Goal: Transaction & Acquisition: Obtain resource

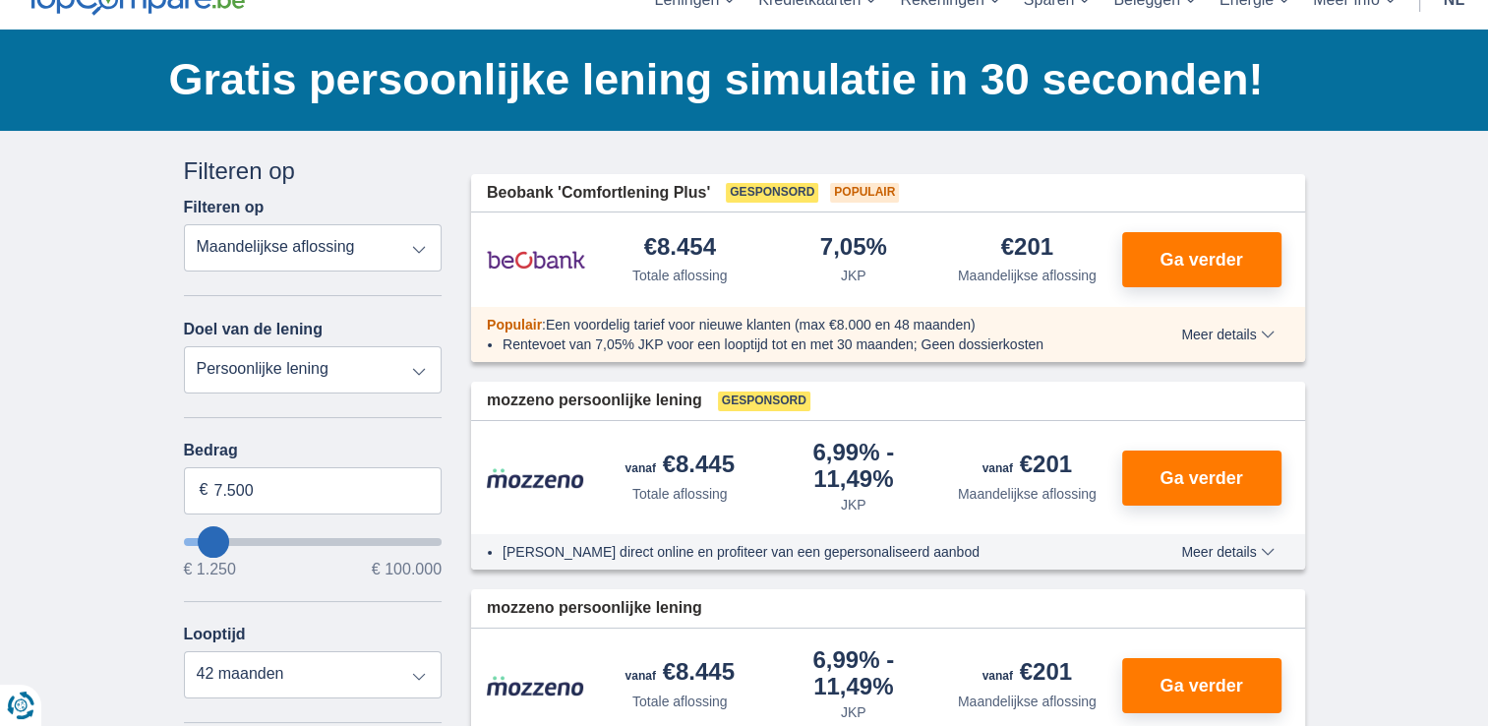
scroll to position [98, 0]
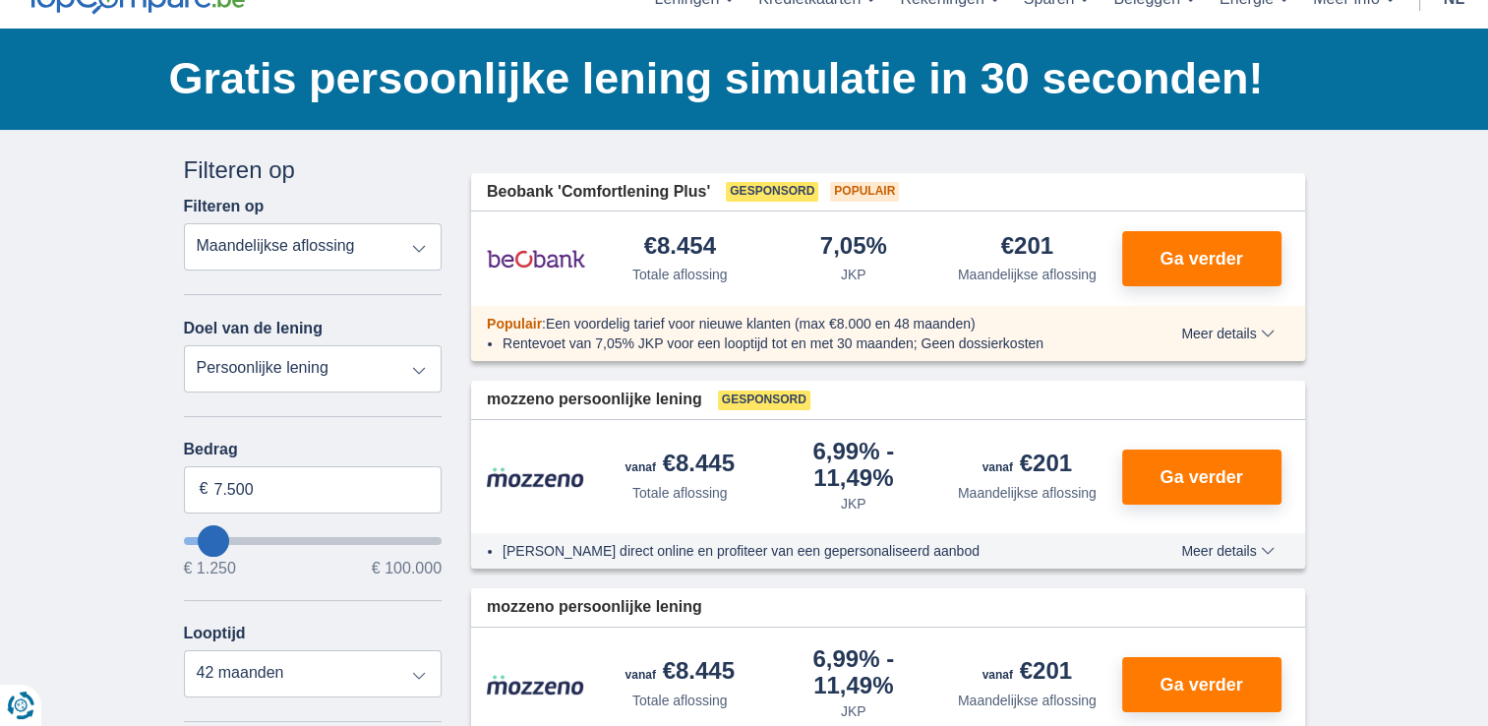
type input "11.250"
type input "11250"
select select "60"
type input "10.250"
type input "10250"
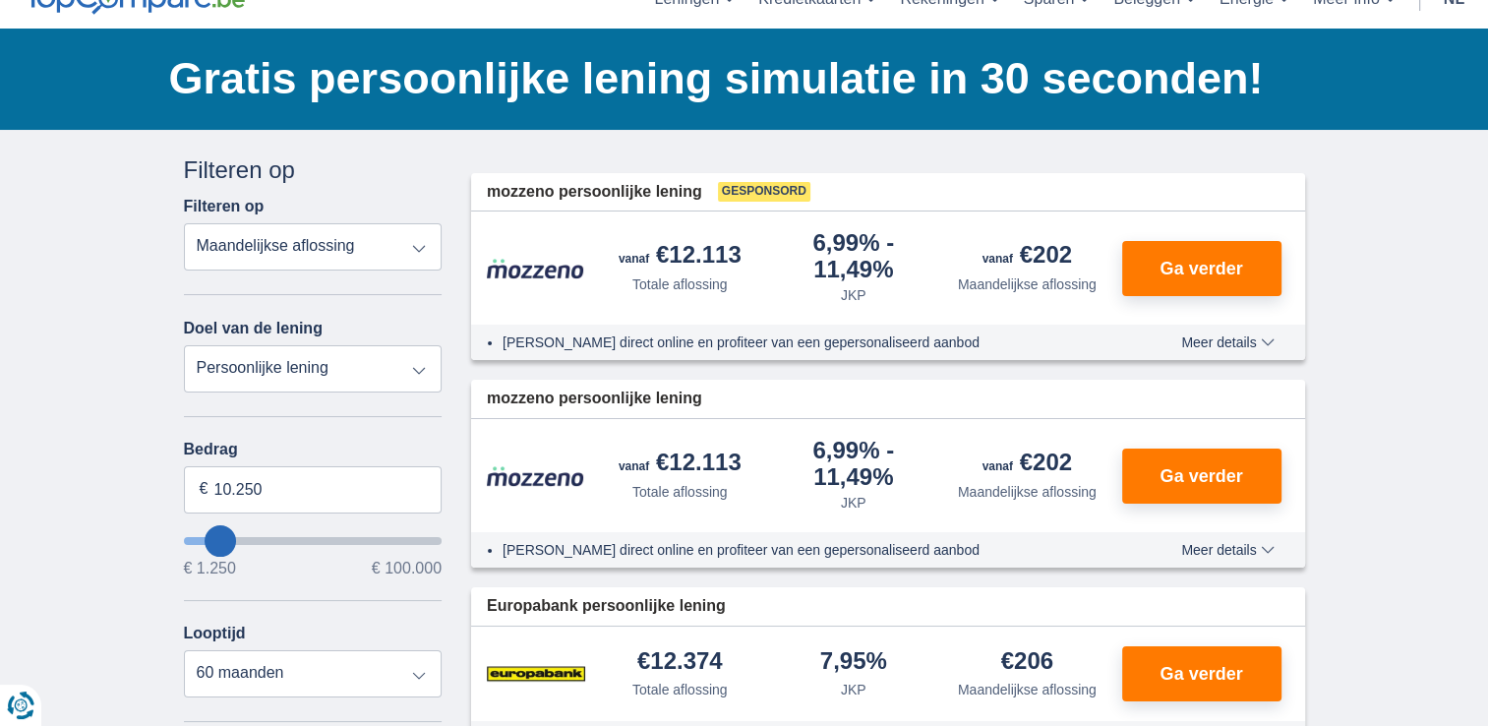
click at [181, 537] on div "Annuleren Filters Filteren op Filteren op Totale aflossing JKP Maandelijkse afl…" at bounding box center [313, 620] width 288 height 935
type input "1.250"
type input "1250"
select select "24"
type input "1250"
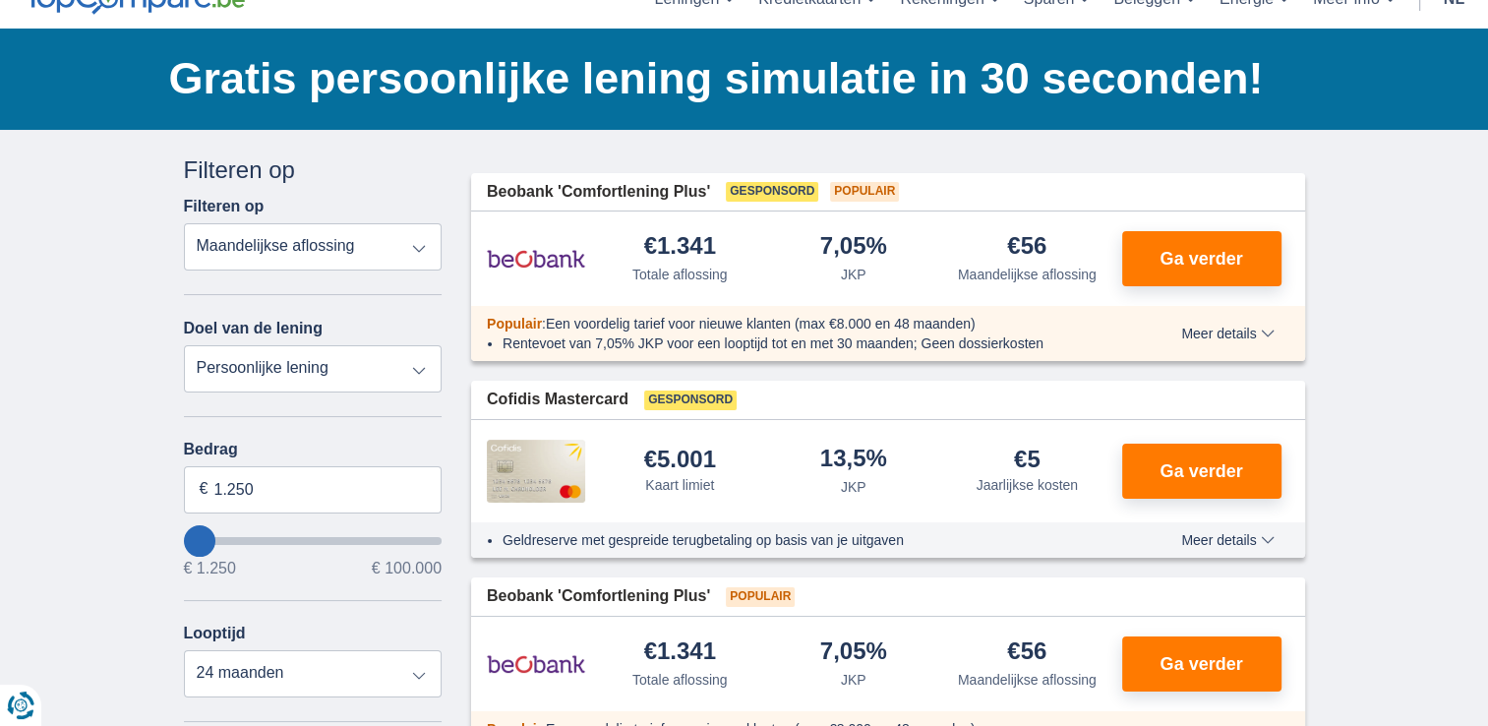
type input "8.250"
type input "8250"
click at [213, 539] on input "wantToBorrow" at bounding box center [313, 541] width 259 height 8
select select "48"
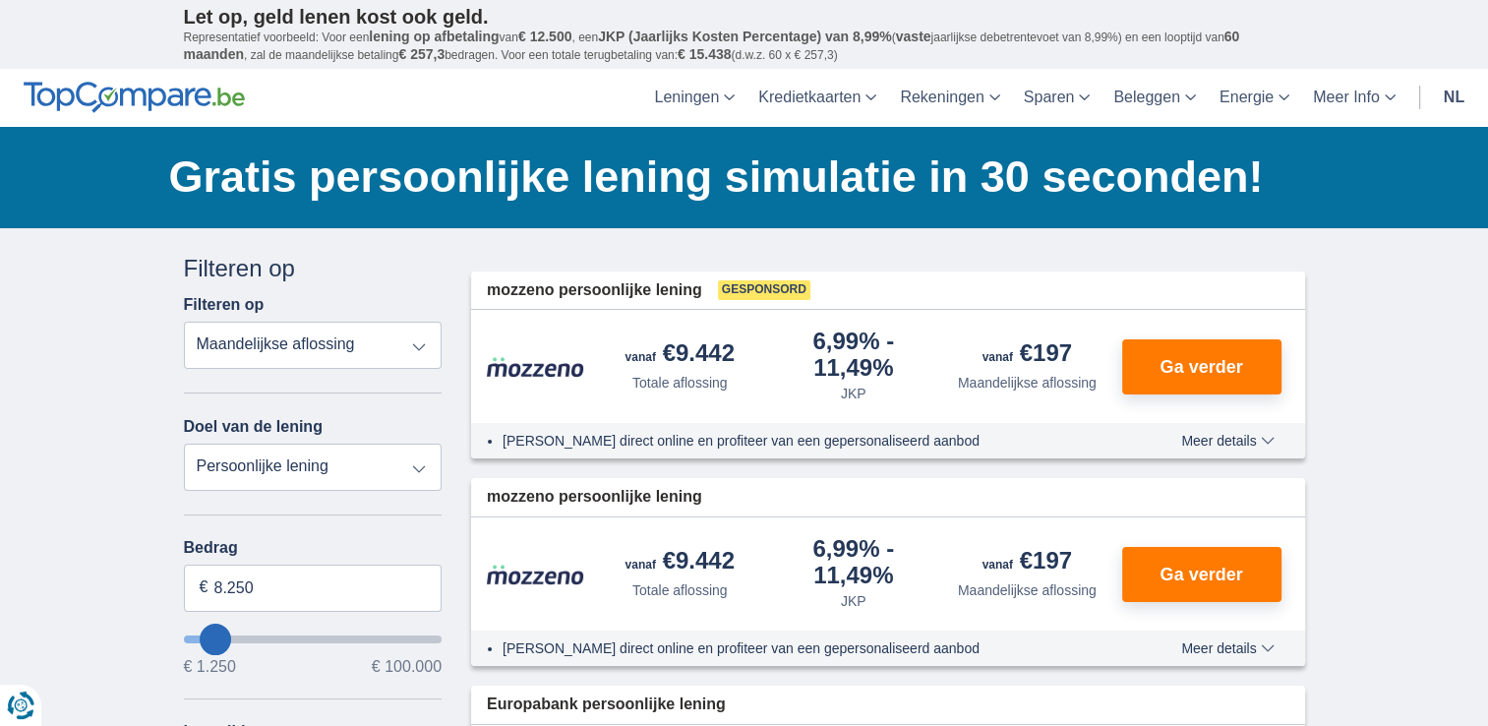
type input "7.250"
type input "7250"
select select "42"
type input "6.250"
type input "6250"
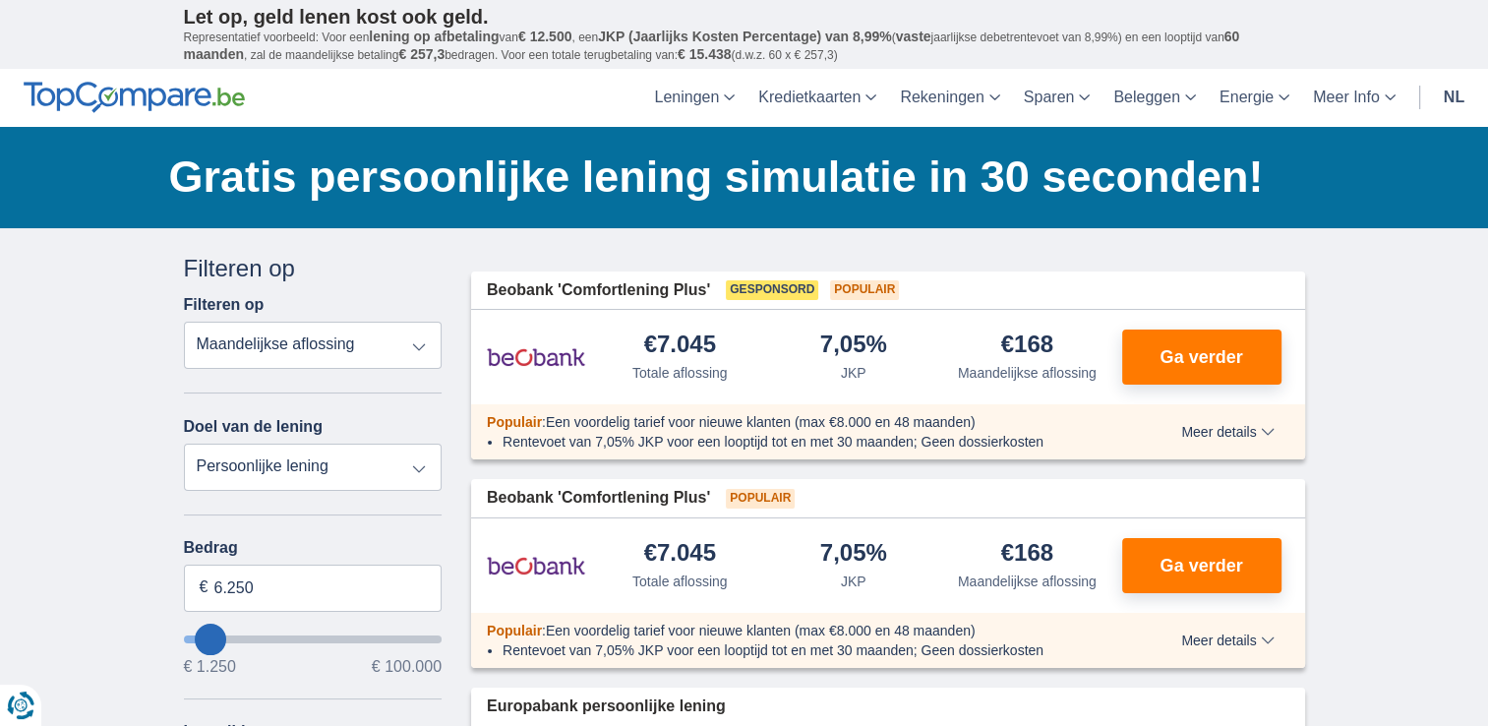
type input "5.250"
type input "5250"
select select "36"
type input "3250"
type input "3.250"
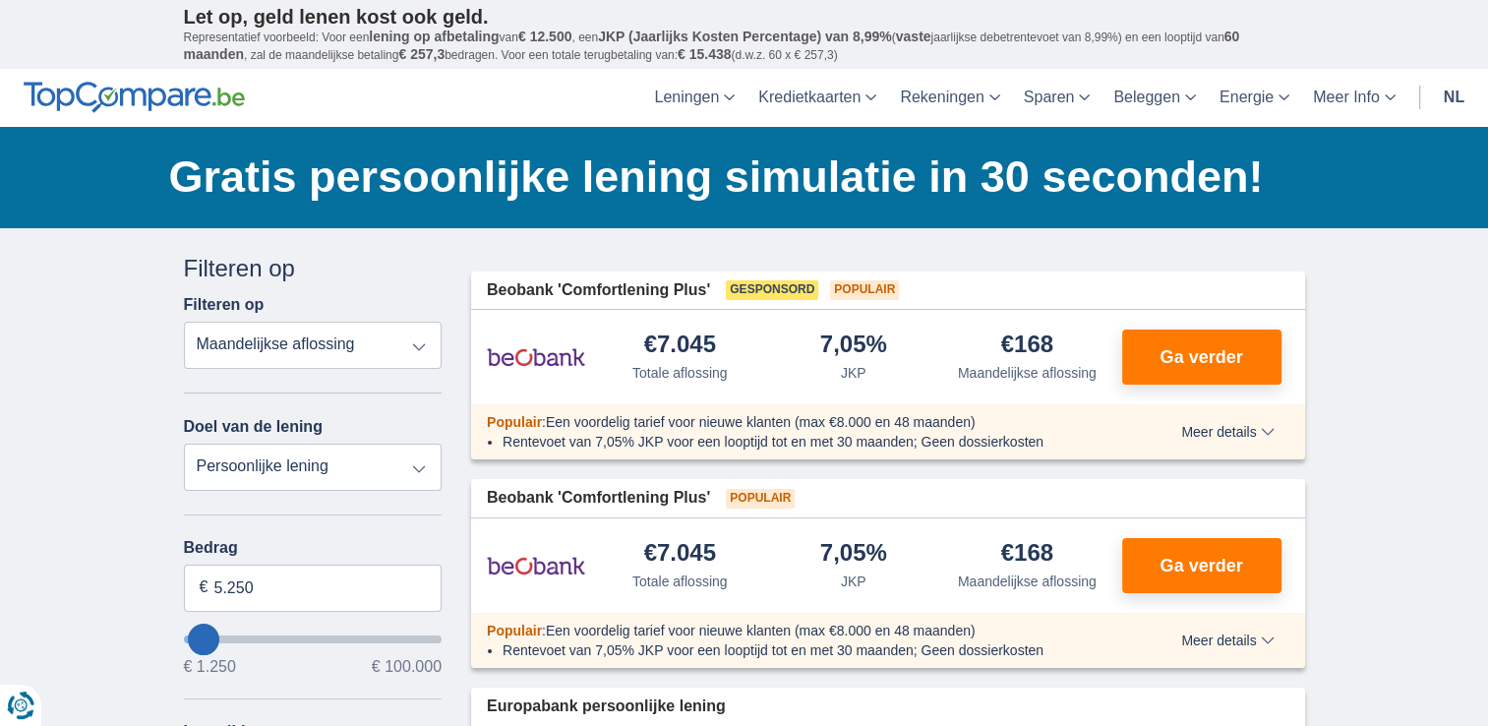
select select "30"
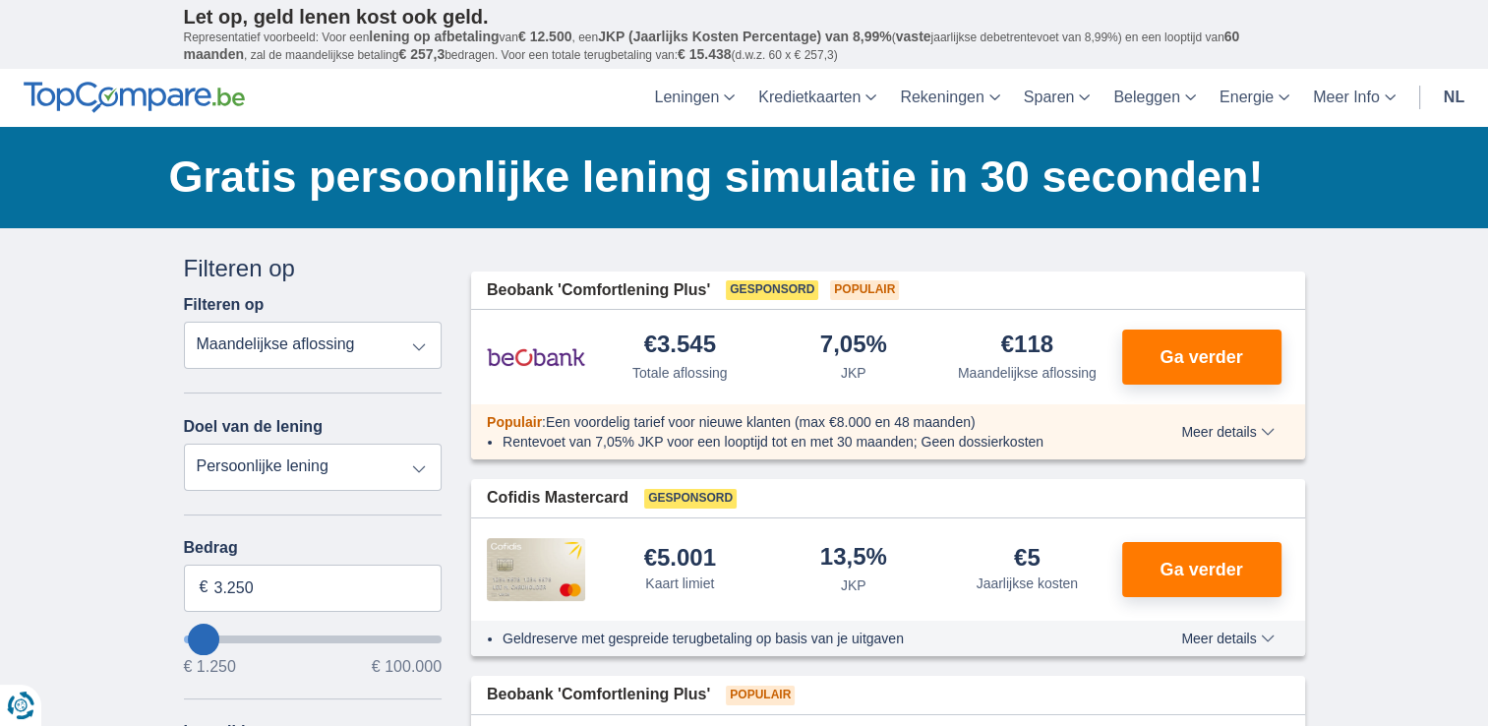
type input "1.250"
type input "1250"
select select "24"
type input "1250"
type input "8.250"
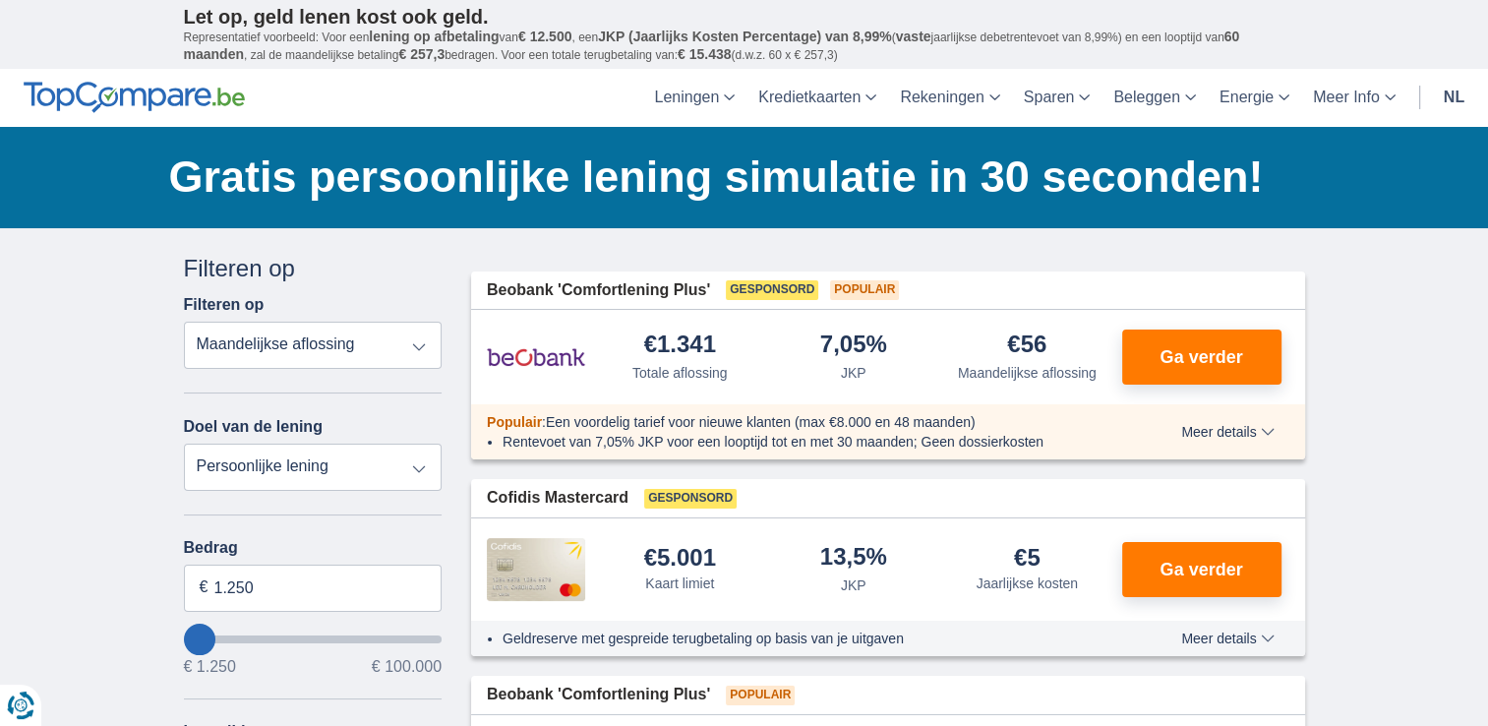
type input "8250"
select select "48"
type input "8250"
click at [214, 635] on input "wantToBorrow" at bounding box center [313, 639] width 259 height 8
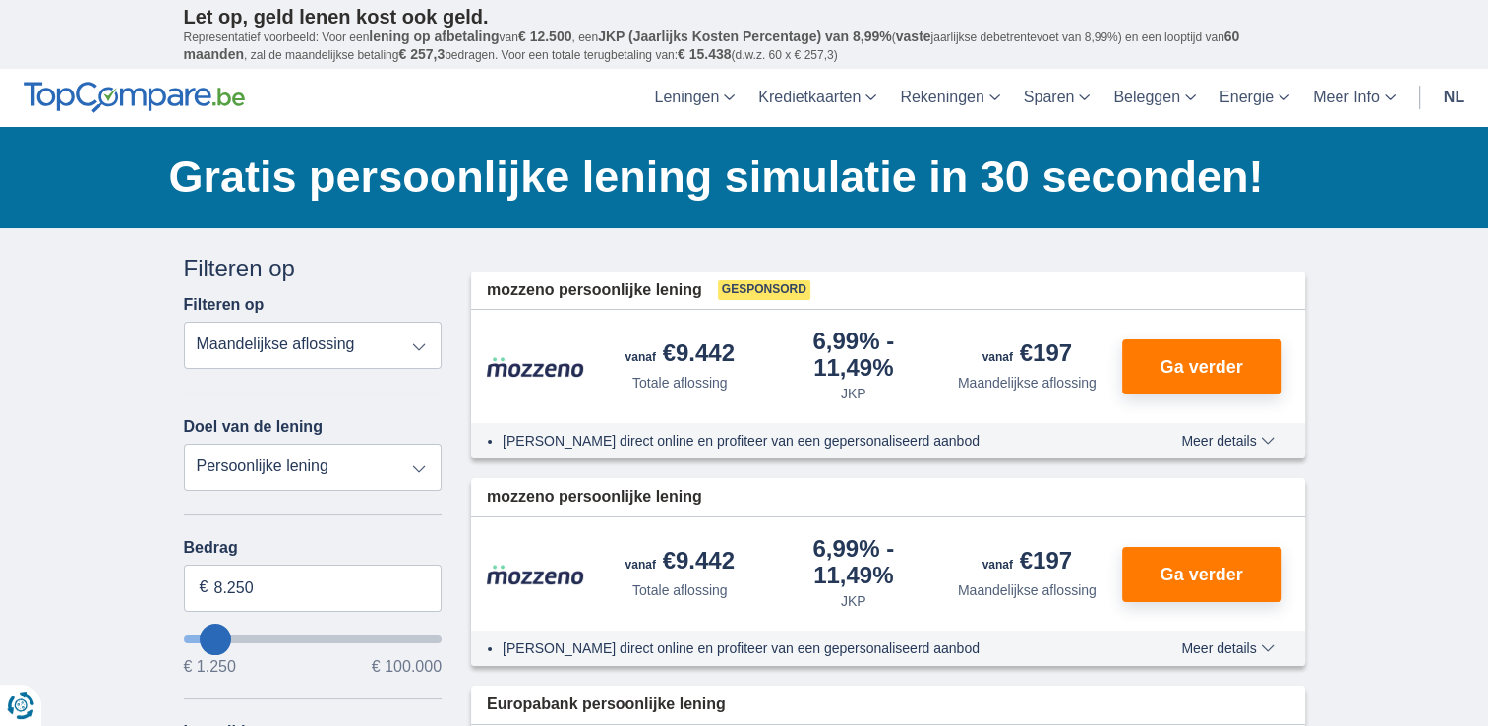
click at [204, 635] on input "wantToBorrow" at bounding box center [313, 639] width 259 height 8
type input "1.250"
type input "1250"
select select "24"
type input "1250"
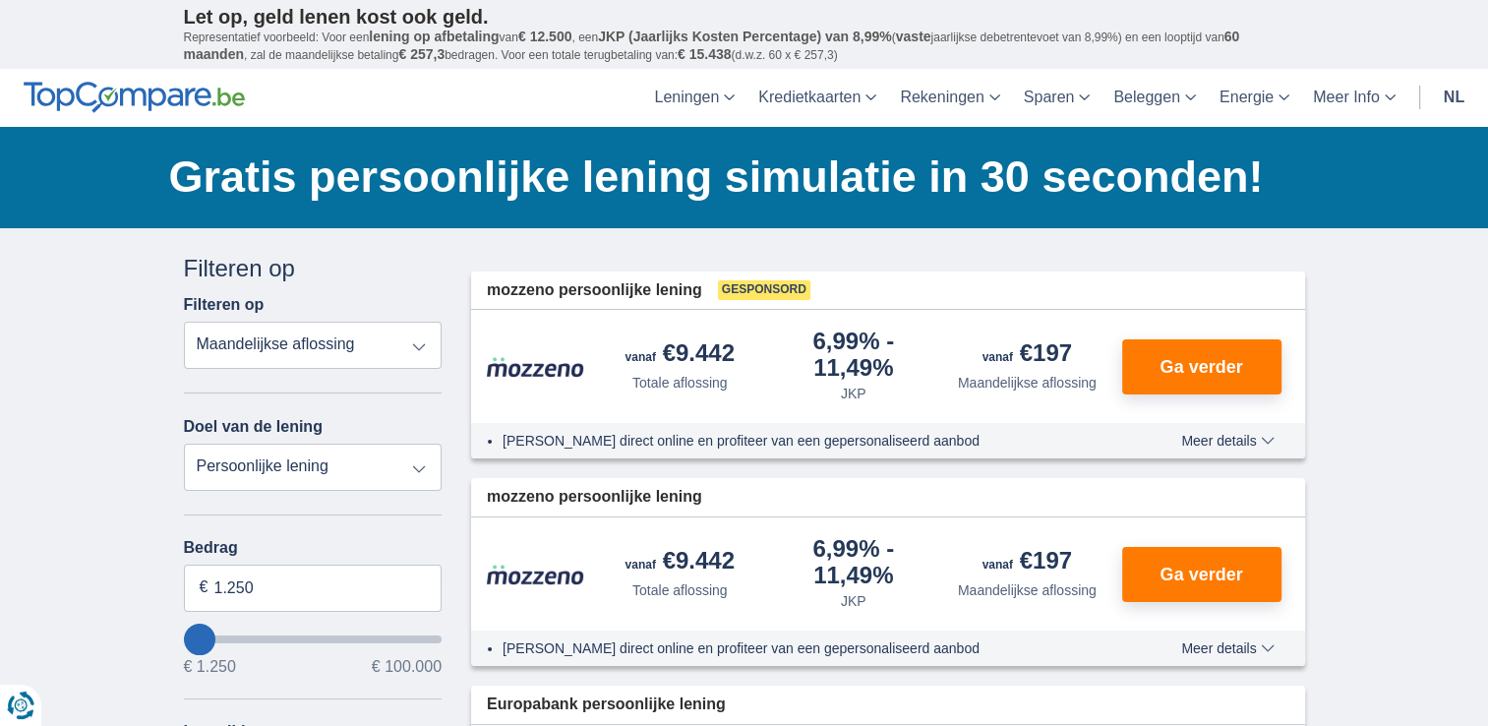
click at [197, 635] on input "wantToBorrow" at bounding box center [313, 639] width 259 height 8
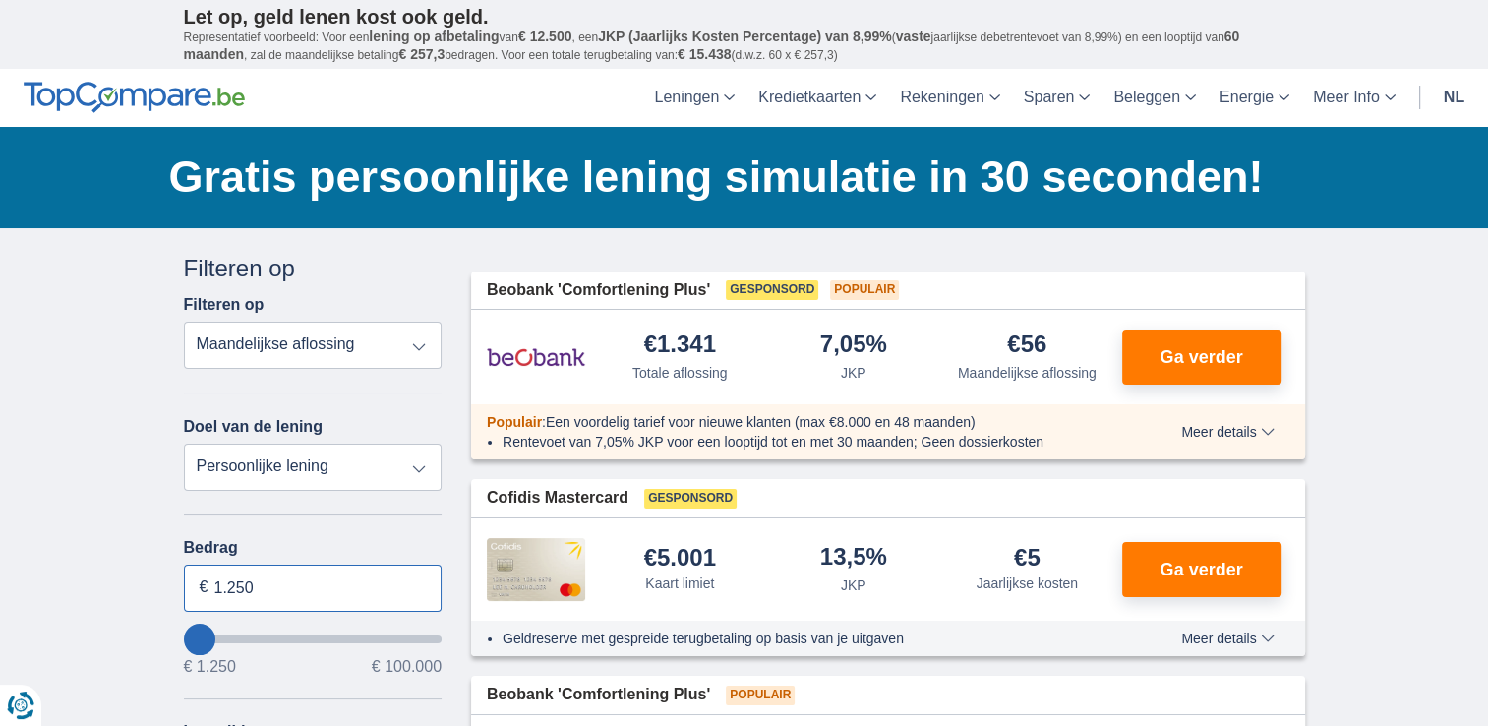
click at [285, 585] on input "1.250" at bounding box center [313, 588] width 259 height 47
type input "1"
type input "2.000"
type input "2250"
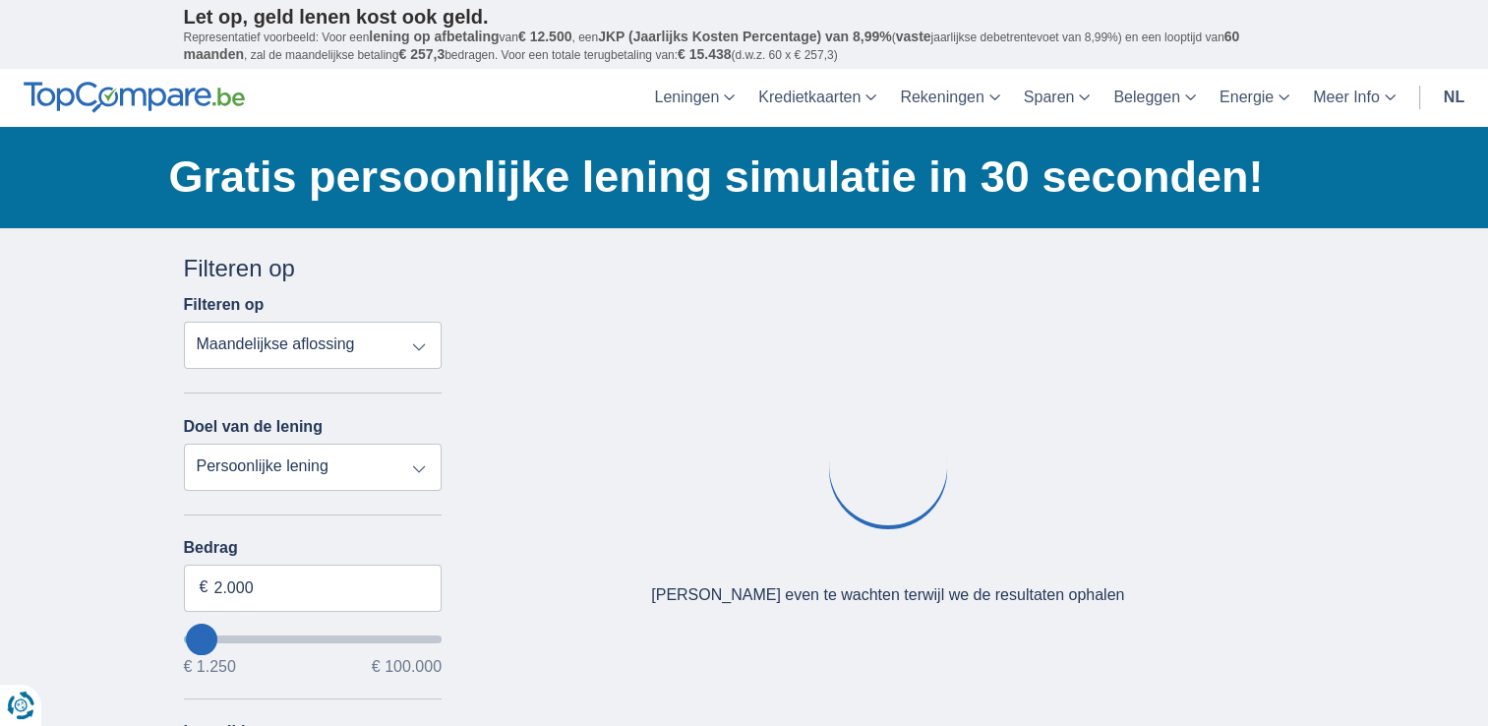
click at [1178, 557] on div "Oeps... Geen product gevonden We vonden geen producten die overeenstemmen met j…" at bounding box center [888, 498] width 864 height 492
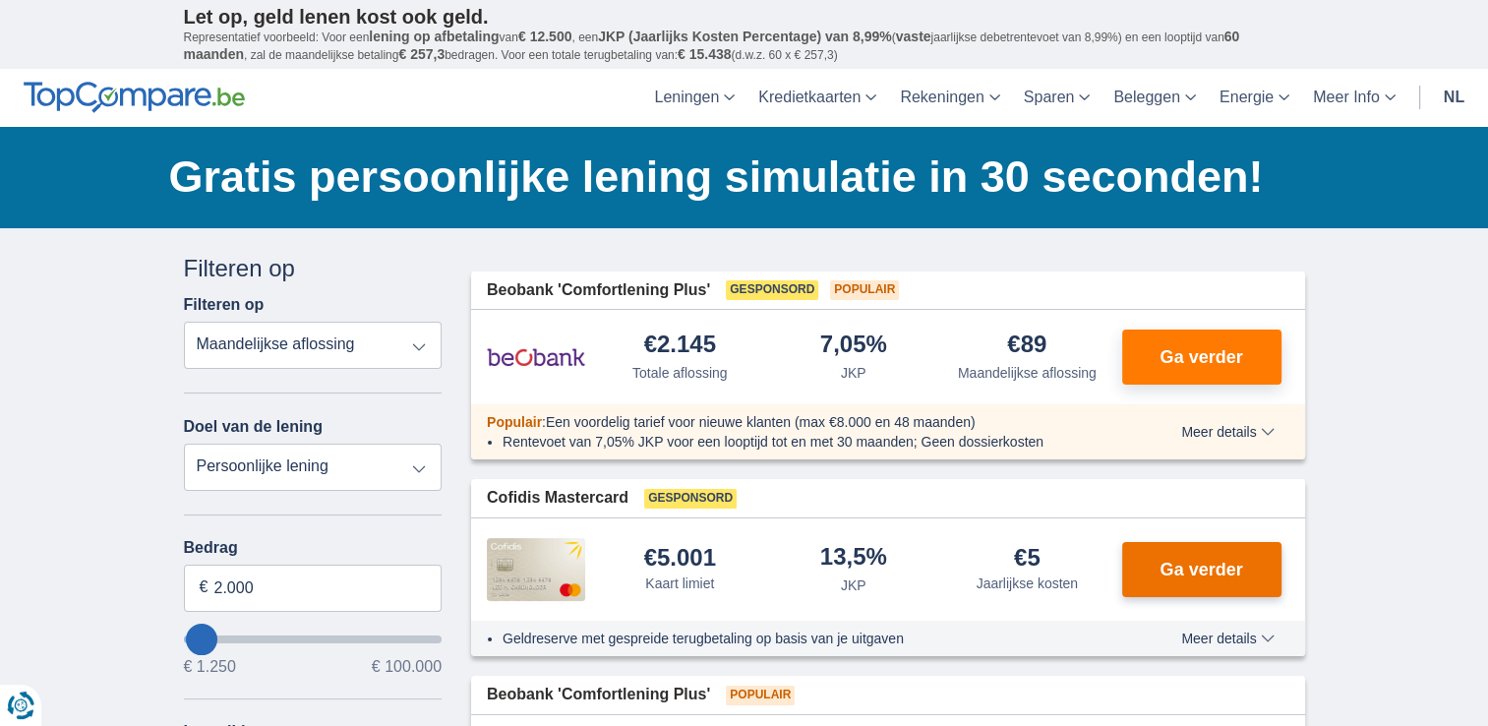
click at [1190, 565] on span "Ga verder" at bounding box center [1201, 570] width 83 height 18
